Goal: Task Accomplishment & Management: Manage account settings

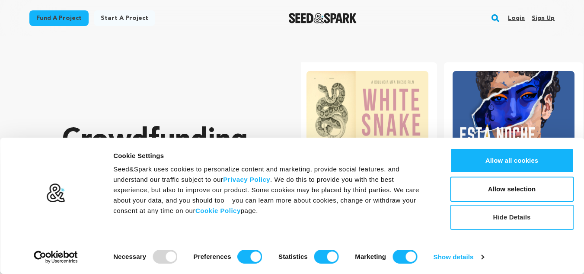
scroll to position [0, 153]
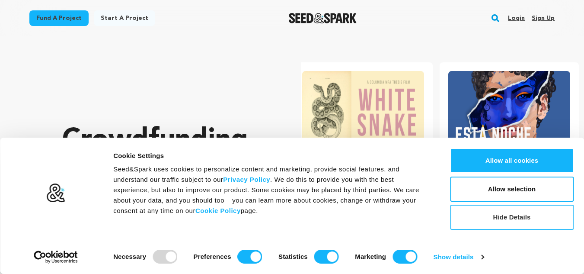
click at [516, 219] on button "Hide Details" at bounding box center [512, 217] width 124 height 25
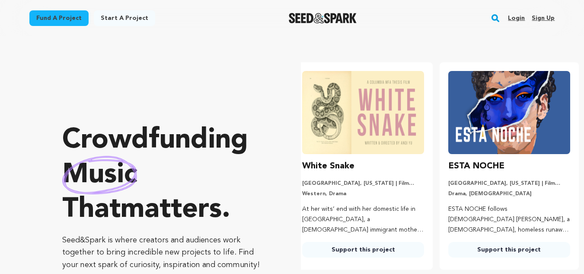
click at [539, 17] on link "Sign up" at bounding box center [543, 18] width 23 height 14
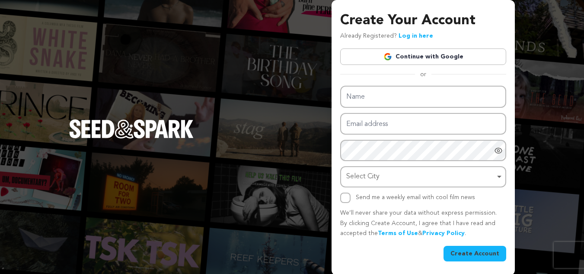
click at [431, 54] on link "Continue with Google" at bounding box center [423, 56] width 166 height 16
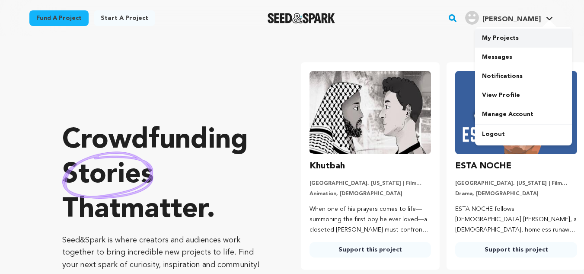
scroll to position [0, 153]
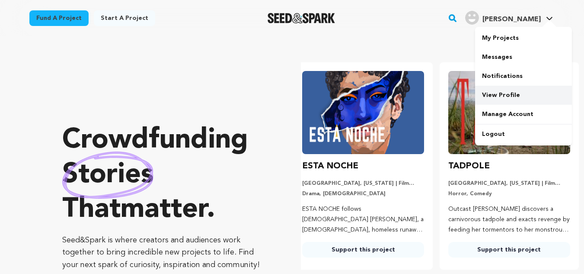
click at [492, 92] on link "View Profile" at bounding box center [523, 95] width 97 height 19
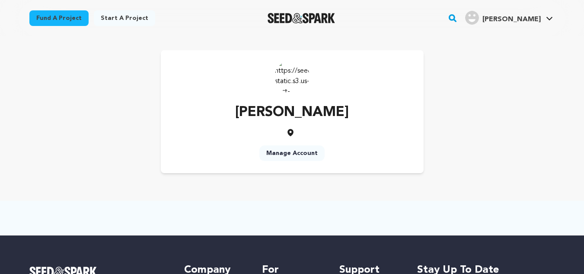
click at [281, 150] on link "Manage Account" at bounding box center [291, 153] width 65 height 16
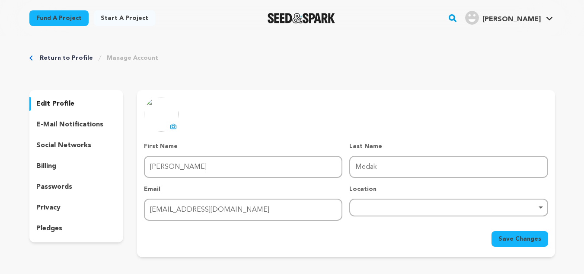
click at [51, 104] on p "edit profile" at bounding box center [55, 104] width 38 height 10
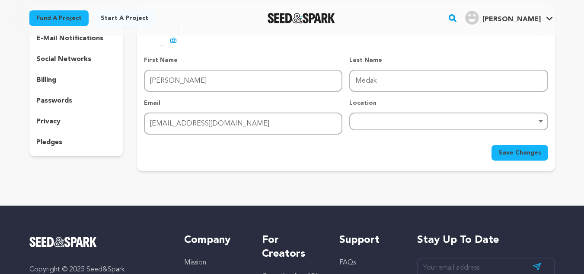
scroll to position [86, 0]
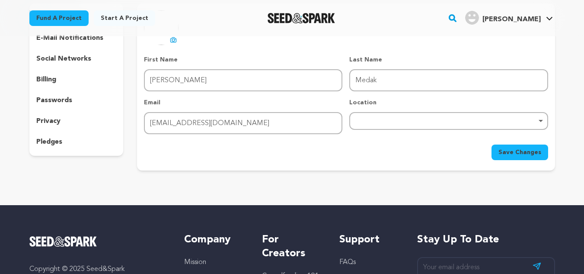
click at [63, 55] on p "social networks" at bounding box center [63, 59] width 55 height 10
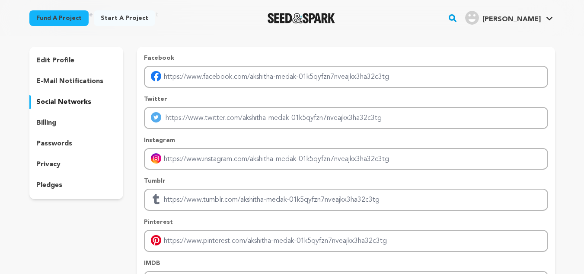
scroll to position [130, 0]
